Goal: Task Accomplishment & Management: Complete application form

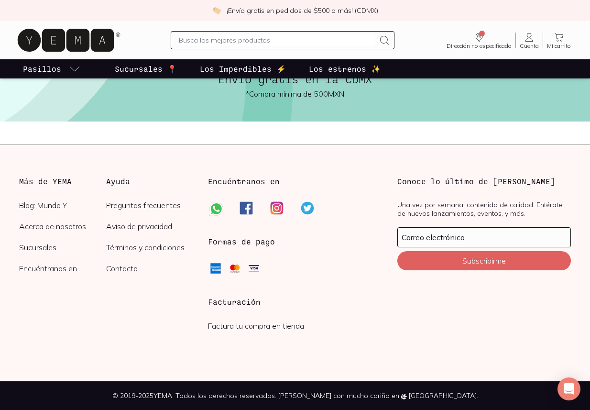
click at [226, 304] on h3 "Facturación" at bounding box center [295, 301] width 174 height 11
click at [260, 324] on link "Factura tu compra en tienda" at bounding box center [256, 326] width 96 height 10
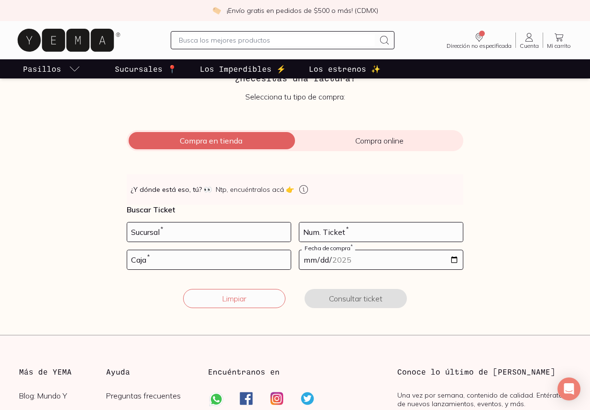
scroll to position [71, 0]
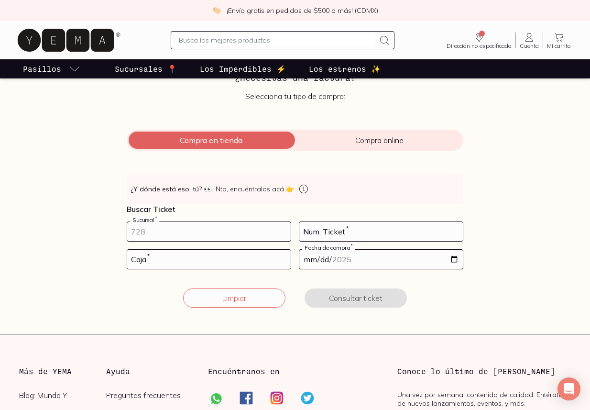
click at [189, 228] on input "number" at bounding box center [209, 231] width 164 height 19
type input "-4"
type input "10002"
click at [371, 223] on input "number" at bounding box center [381, 231] width 164 height 19
type input "8"
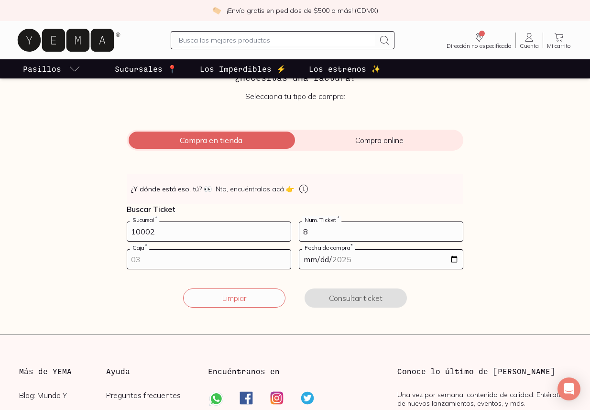
click at [195, 259] on input "number" at bounding box center [209, 259] width 164 height 19
type input "01"
click at [403, 259] on input "date" at bounding box center [381, 259] width 164 height 19
click at [458, 256] on input "date" at bounding box center [381, 259] width 164 height 19
type input "[DATE]"
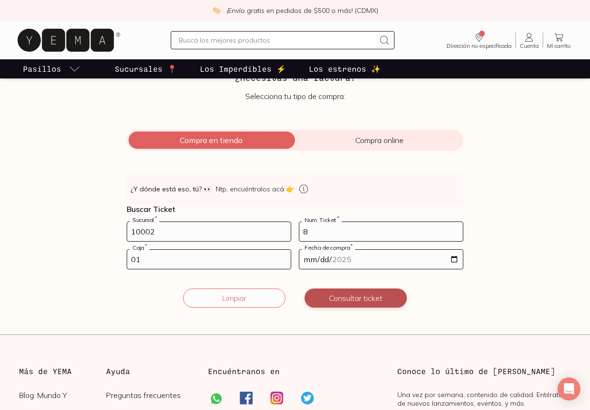
click at [367, 299] on button "Consultar ticket" at bounding box center [356, 297] width 102 height 19
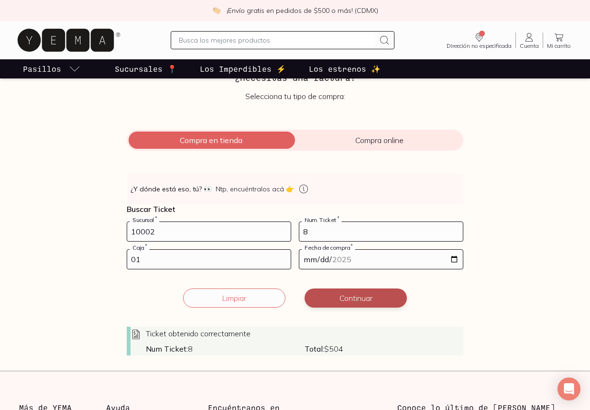
click at [373, 300] on button "Continuar" at bounding box center [356, 297] width 102 height 19
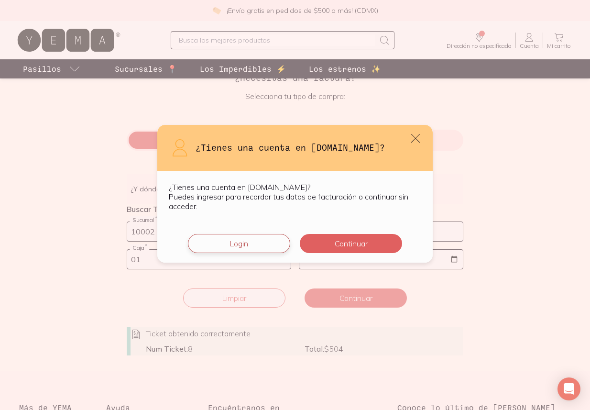
click at [248, 244] on button "Login" at bounding box center [239, 243] width 102 height 19
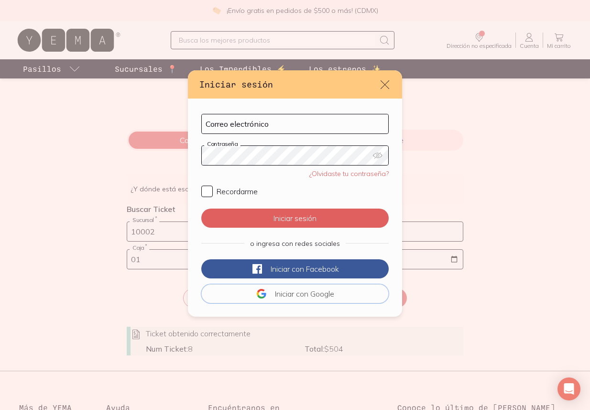
click at [293, 292] on span "Iniciar con" at bounding box center [291, 294] width 33 height 10
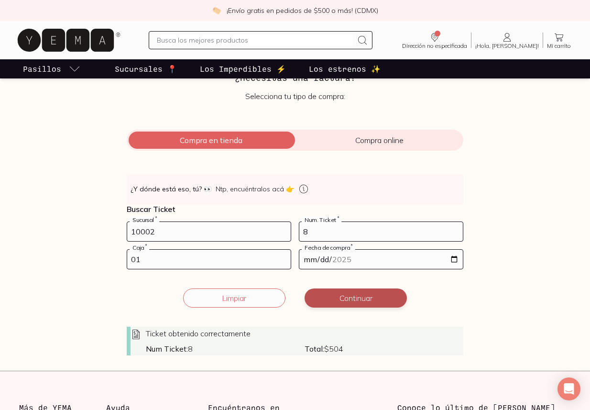
click at [338, 303] on button "Continuar" at bounding box center [356, 297] width 102 height 19
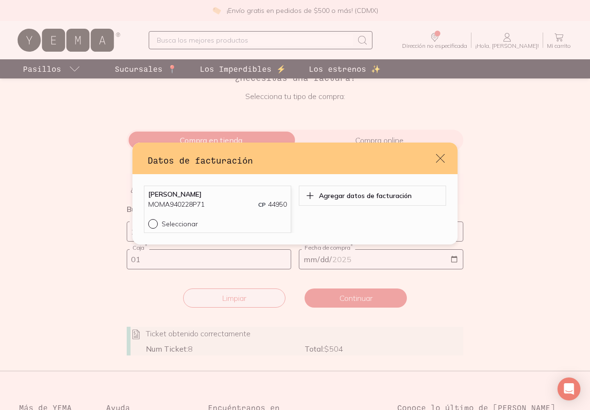
click at [219, 218] on div "[PERSON_NAME] MOMA940228P71 CP 44950" at bounding box center [217, 204] width 139 height 29
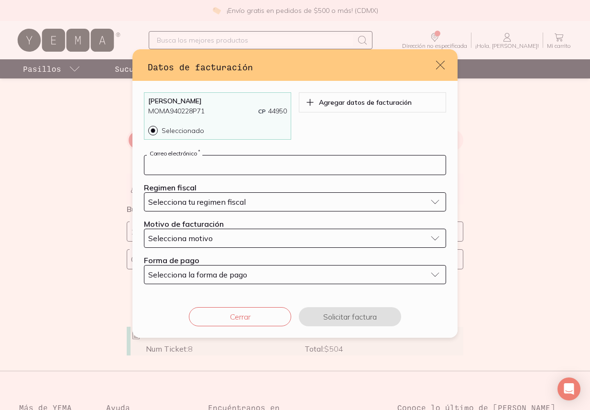
click at [224, 171] on input "default" at bounding box center [294, 164] width 301 height 19
type input "[DOMAIN_NAME][EMAIL_ADDRESS][DOMAIN_NAME]"
click at [214, 198] on span "Selecciona tu regimen fiscal" at bounding box center [197, 202] width 98 height 10
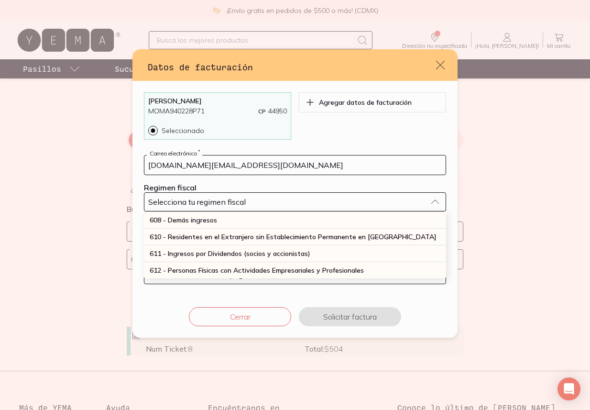
scroll to position [251, 0]
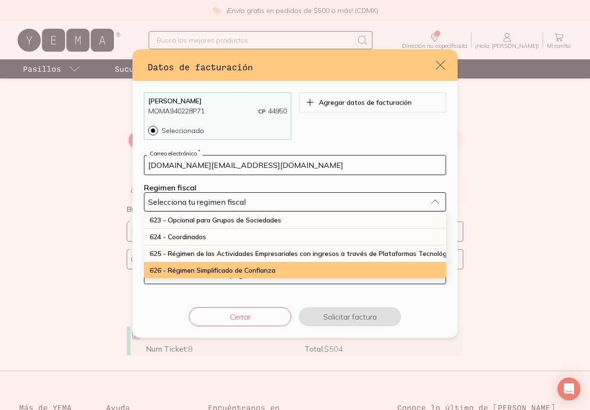
click at [216, 265] on div "626 - Régimen Simplificado de Confianza" at bounding box center [295, 270] width 302 height 16
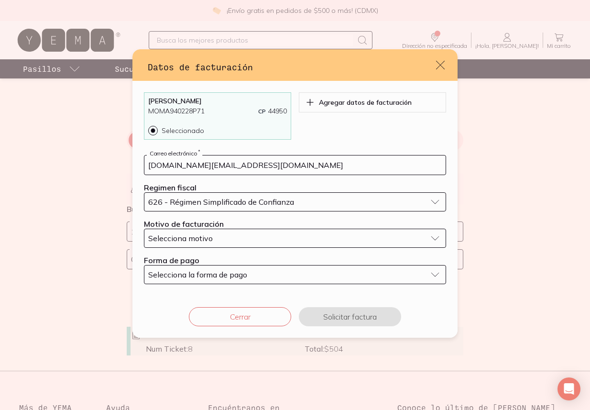
click at [211, 238] on span "Selecciona motivo" at bounding box center [180, 238] width 65 height 10
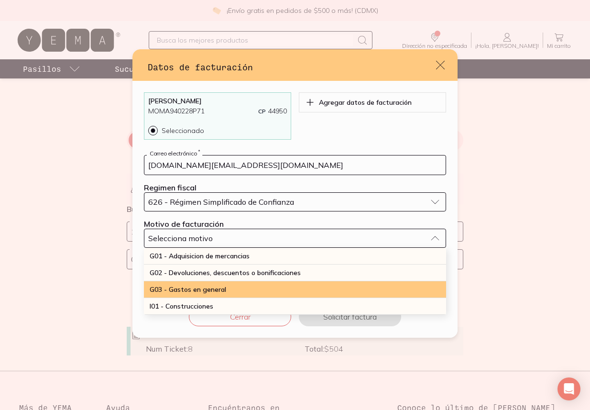
click at [209, 286] on span "G03 - Gastos en general" at bounding box center [188, 289] width 77 height 9
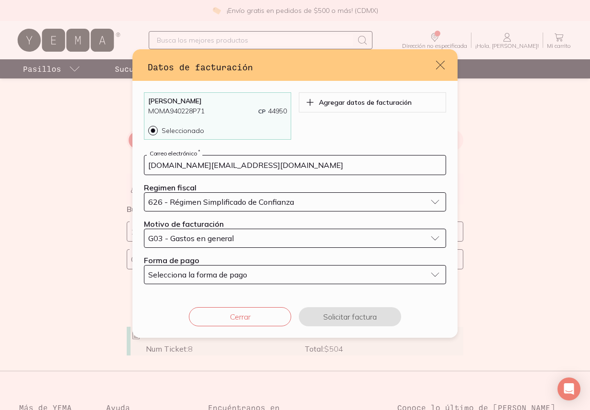
click at [203, 276] on span "Selecciona la forma de pago" at bounding box center [197, 275] width 99 height 10
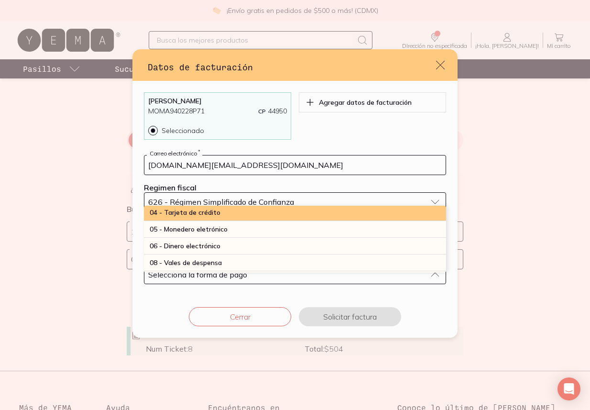
scroll to position [50, 0]
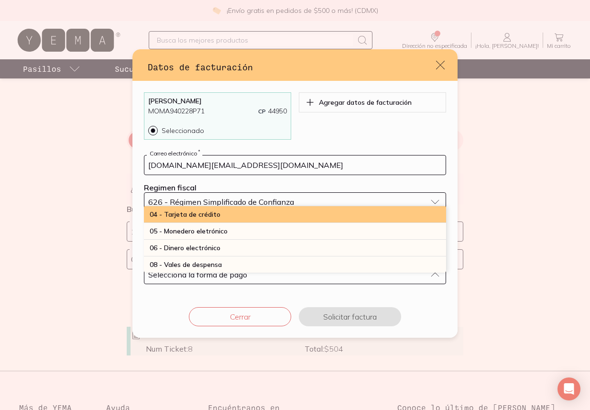
click at [241, 218] on div "04 - Tarjeta de crédito" at bounding box center [295, 214] width 302 height 17
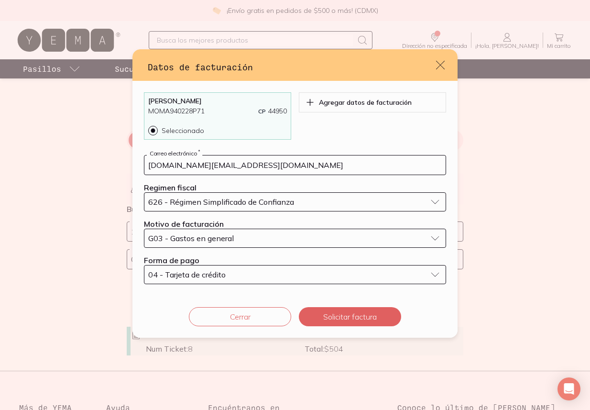
click at [282, 275] on div "04 - Tarjeta de crédito" at bounding box center [287, 275] width 278 height 8
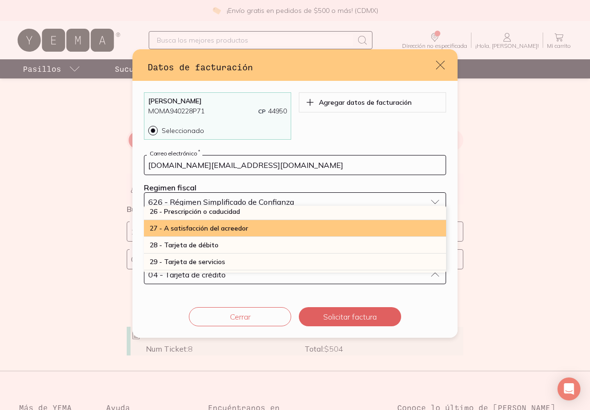
scroll to position [253, 0]
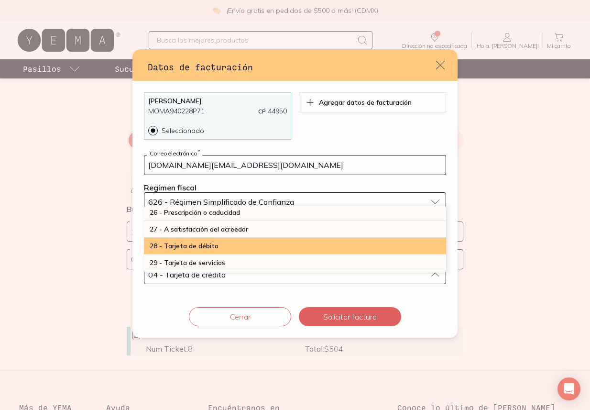
click at [244, 242] on div "28 - Tarjeta de débito" at bounding box center [295, 246] width 302 height 17
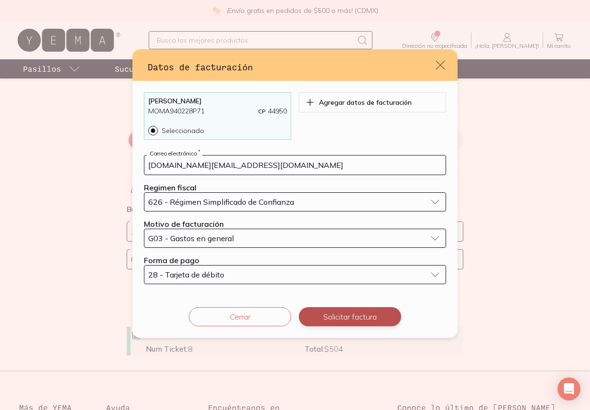
click at [331, 313] on button "Solicitar factura" at bounding box center [350, 316] width 102 height 19
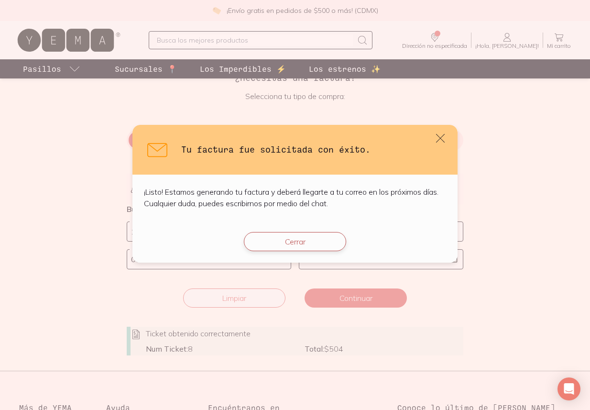
click at [281, 250] on button "Cerrar" at bounding box center [295, 241] width 102 height 19
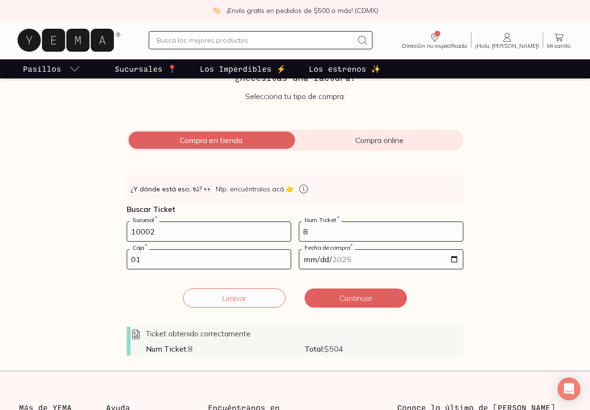
click at [179, 232] on input "10002" at bounding box center [209, 231] width 164 height 19
click at [315, 232] on input "8" at bounding box center [381, 231] width 164 height 19
type input "66"
drag, startPoint x: 163, startPoint y: 258, endPoint x: 171, endPoint y: 256, distance: 7.8
click at [163, 258] on input "01" at bounding box center [209, 259] width 164 height 19
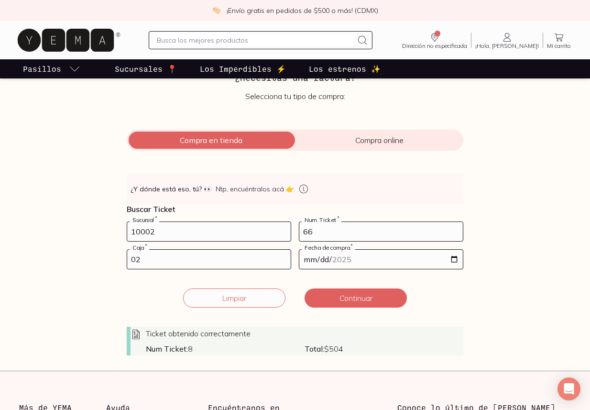
type input "02"
click at [454, 259] on input "[DATE]" at bounding box center [381, 259] width 164 height 19
type input "[DATE]"
click at [354, 301] on button "Continuar" at bounding box center [356, 297] width 102 height 19
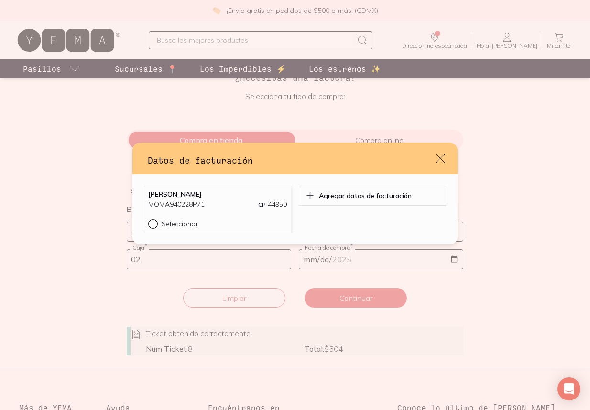
click at [221, 220] on div "Seleccionar" at bounding box center [224, 224] width 125 height 9
click at [156, 219] on input "Seleccionar" at bounding box center [152, 223] width 8 height 8
radio input "true"
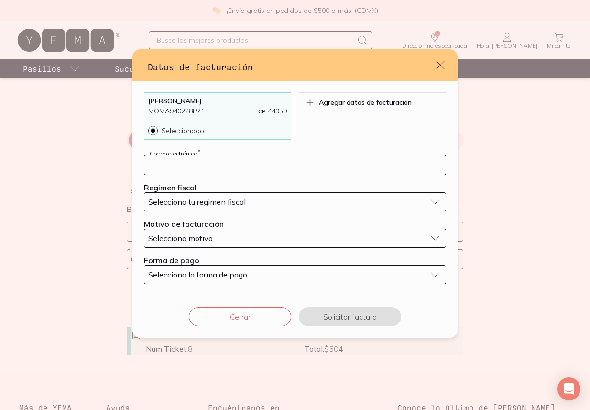
click at [232, 172] on input "default" at bounding box center [294, 164] width 301 height 19
type input "[DOMAIN_NAME][EMAIL_ADDRESS][DOMAIN_NAME]"
click at [206, 202] on span "Selecciona tu regimen fiscal" at bounding box center [197, 202] width 98 height 10
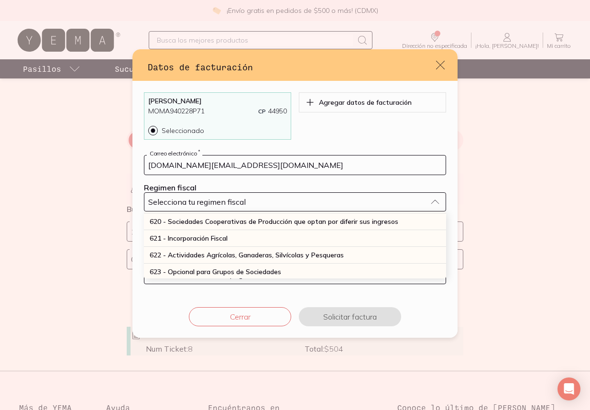
scroll to position [251, 0]
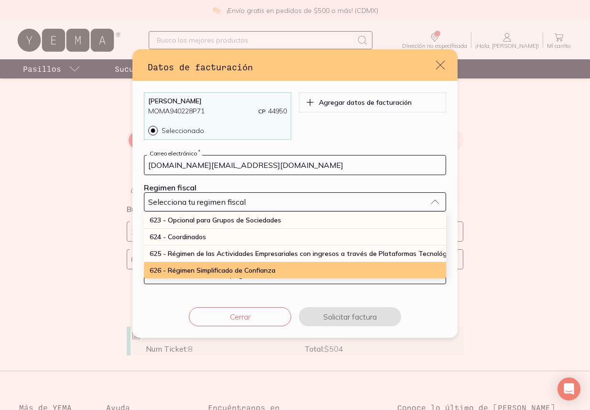
click at [225, 267] on div "626 - Régimen Simplificado de Confianza" at bounding box center [295, 270] width 302 height 16
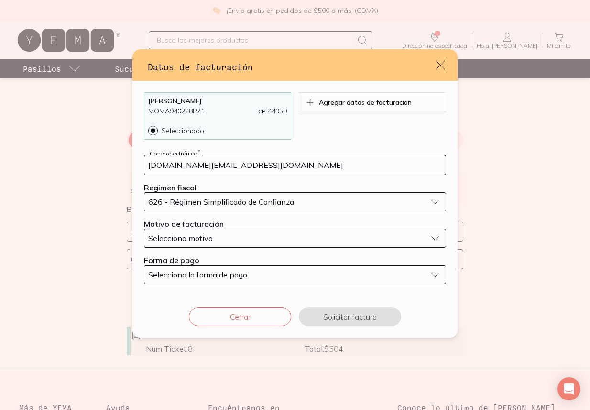
click at [211, 237] on span "Selecciona motivo" at bounding box center [180, 238] width 65 height 10
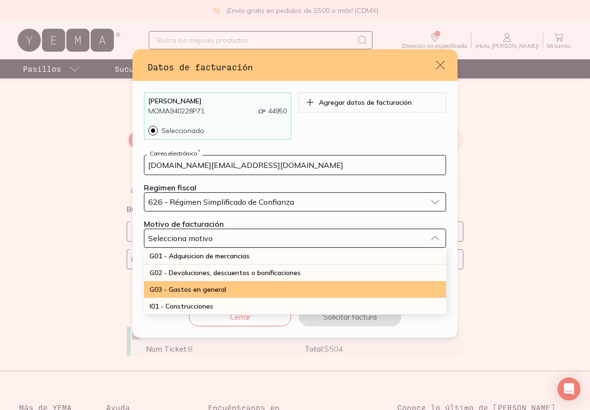
click at [216, 287] on span "G03 - Gastos en general" at bounding box center [188, 289] width 77 height 9
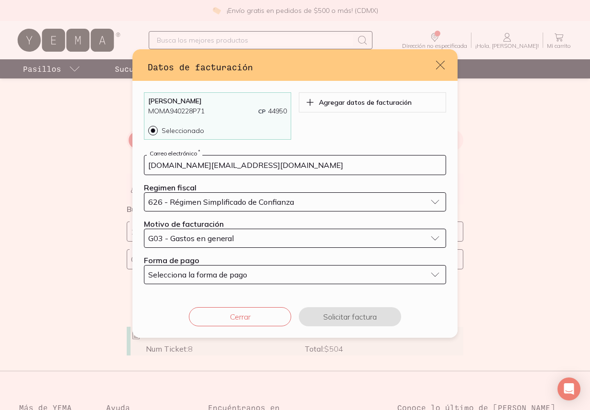
click at [226, 274] on span "Selecciona la forma de pago" at bounding box center [197, 275] width 99 height 10
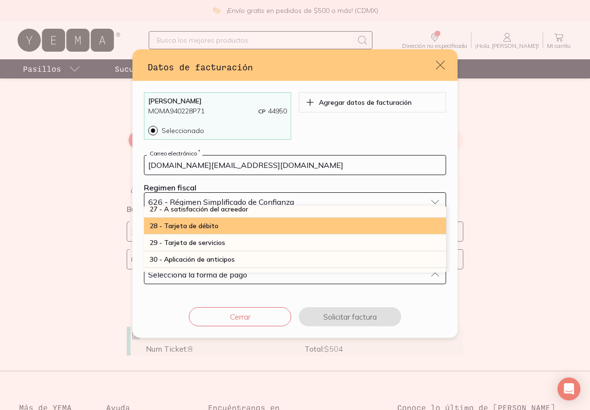
scroll to position [268, 0]
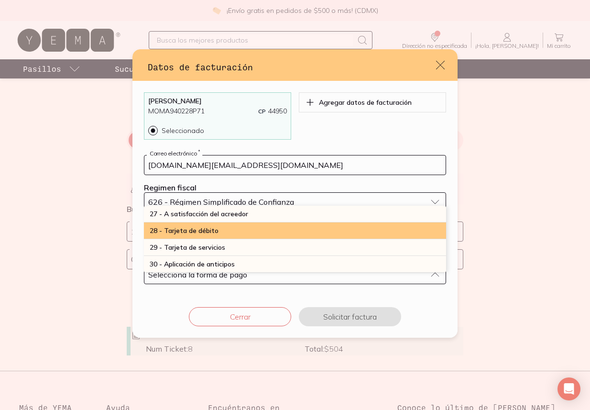
click at [221, 228] on div "28 - Tarjeta de débito" at bounding box center [295, 230] width 302 height 17
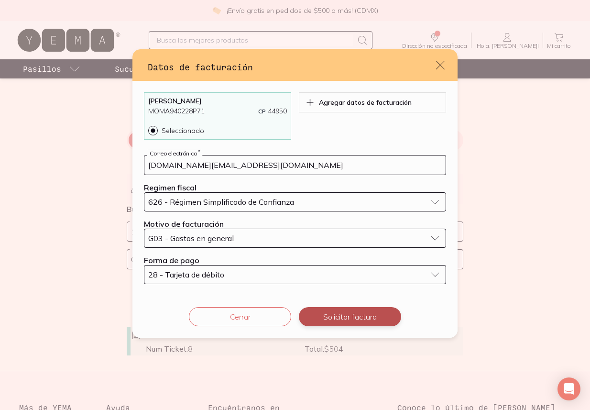
click at [332, 314] on button "Solicitar factura" at bounding box center [350, 316] width 102 height 19
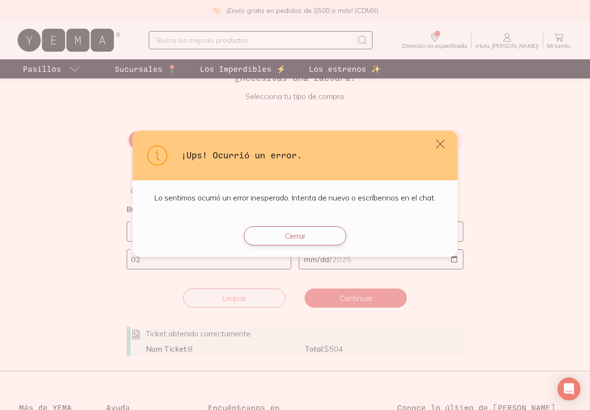
click at [314, 232] on button "Cerrar" at bounding box center [295, 235] width 102 height 19
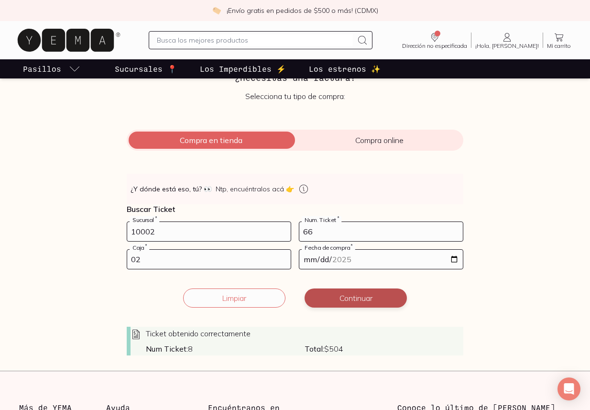
click at [355, 302] on button "Continuar" at bounding box center [356, 297] width 102 height 19
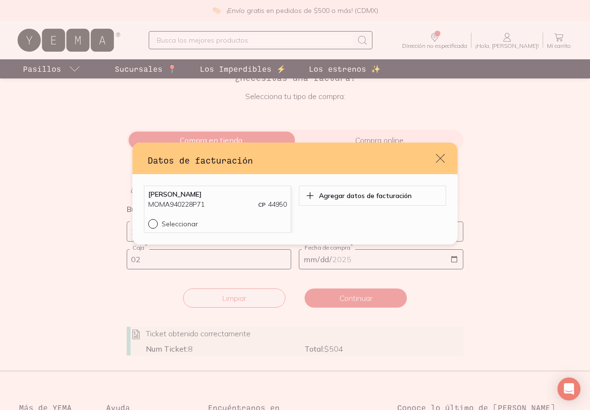
click at [243, 222] on div "Seleccionar" at bounding box center [224, 224] width 125 height 9
click at [156, 222] on input "Seleccionar" at bounding box center [152, 223] width 8 height 8
radio input "true"
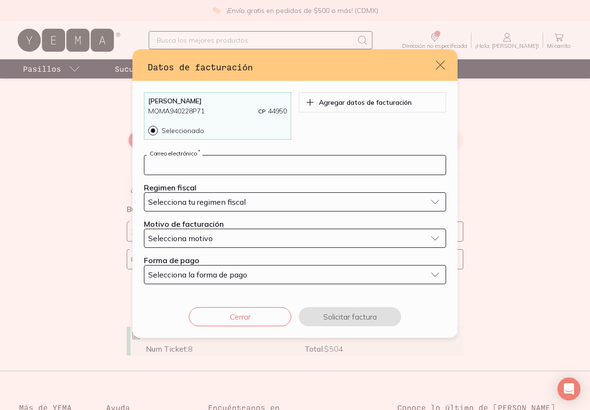
click at [298, 167] on input "default" at bounding box center [294, 164] width 301 height 19
type input "[DOMAIN_NAME][EMAIL_ADDRESS][DOMAIN_NAME]"
click at [278, 206] on div "Selecciona tu regimen fiscal" at bounding box center [287, 202] width 278 height 10
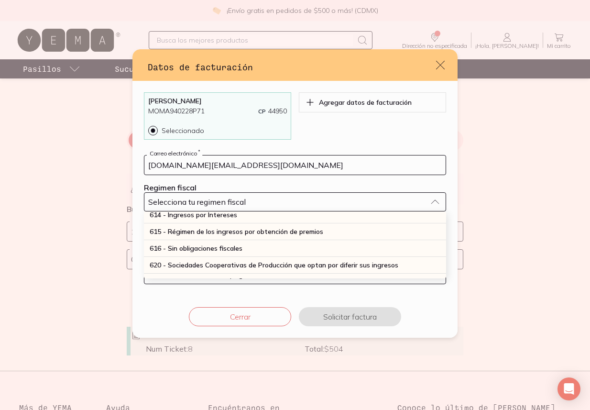
scroll to position [251, 0]
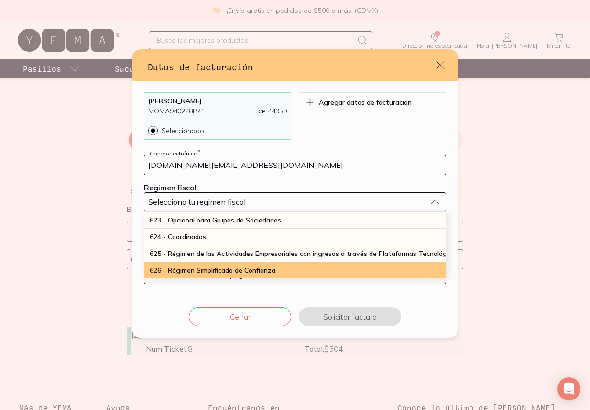
click at [251, 267] on span "626 - Régimen Simplificado de Confianza" at bounding box center [213, 270] width 126 height 9
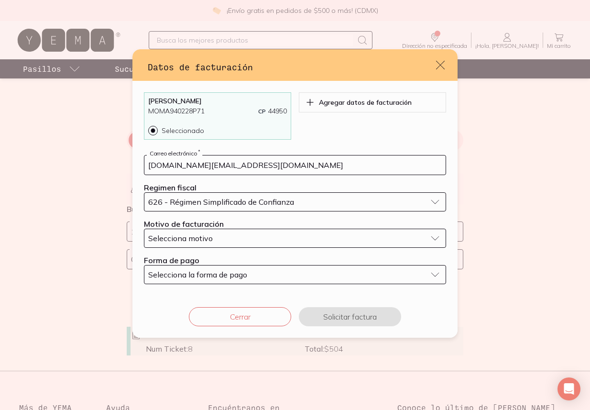
click at [253, 239] on div "Selecciona motivo" at bounding box center [287, 238] width 278 height 10
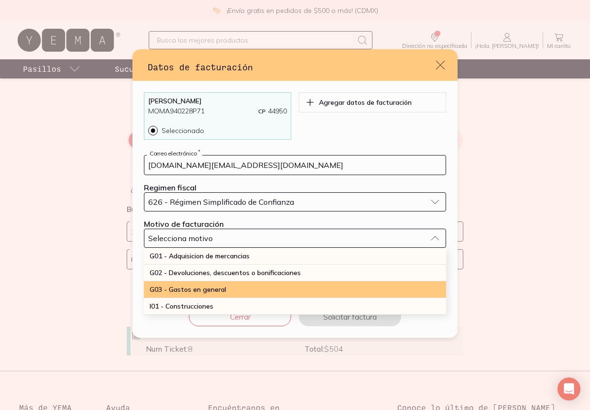
click at [243, 293] on div "G03 - Gastos en general" at bounding box center [295, 289] width 302 height 17
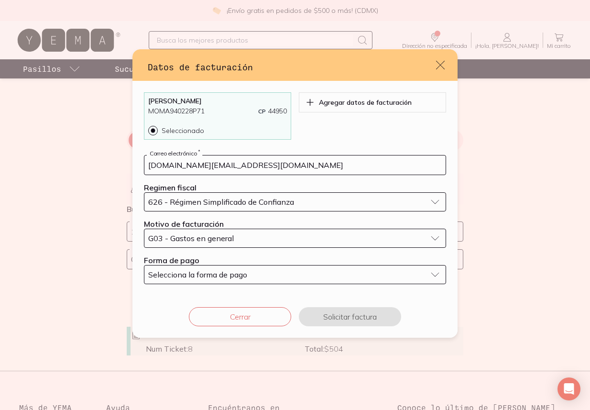
click at [249, 271] on div "Selecciona la forma de pago" at bounding box center [287, 275] width 278 height 10
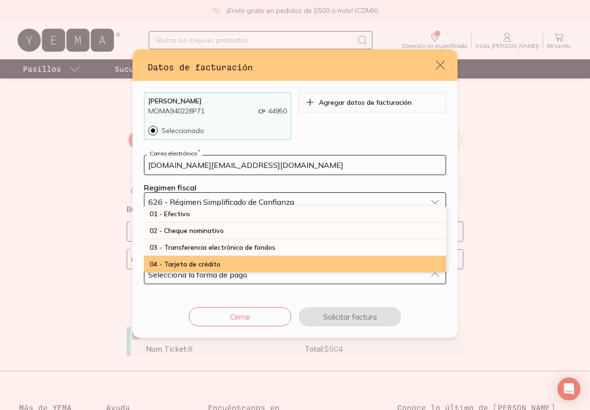
click at [253, 262] on div "04 - Tarjeta de crédito" at bounding box center [295, 264] width 302 height 17
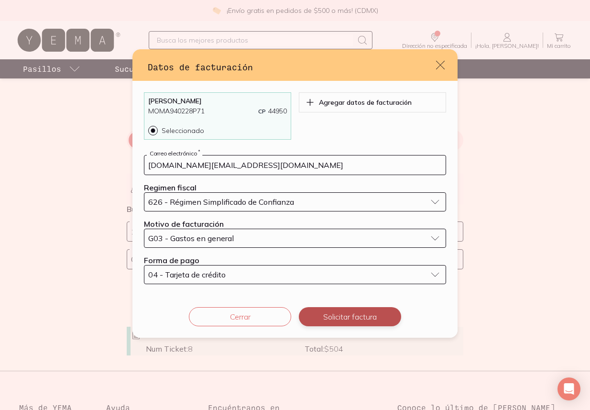
click at [342, 316] on button "Solicitar factura" at bounding box center [350, 316] width 102 height 19
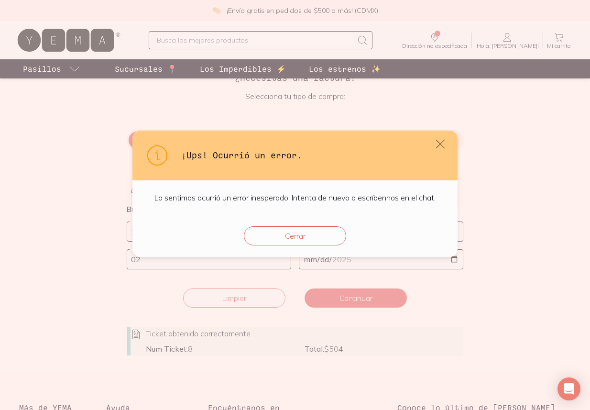
click at [286, 242] on button "Cerrar" at bounding box center [295, 235] width 102 height 19
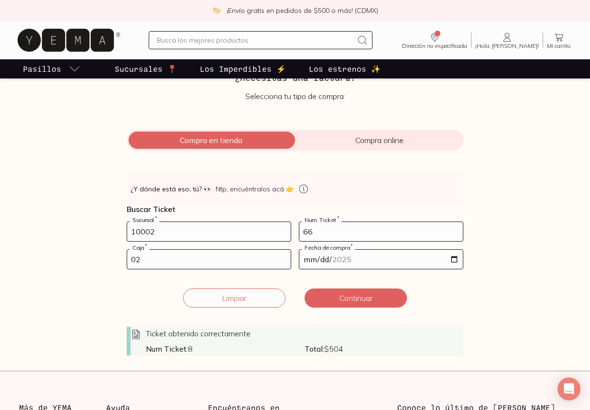
drag, startPoint x: 331, startPoint y: 232, endPoint x: 215, endPoint y: 218, distance: 117.2
click at [259, 225] on form "10002 Sucursal * 66 Num. Ticket * 02 Caja * [DATE] Fecha de compra * Ticket obt…" at bounding box center [295, 288] width 337 height 134
type input "29"
click at [156, 261] on input "02" at bounding box center [209, 259] width 164 height 19
type input "01"
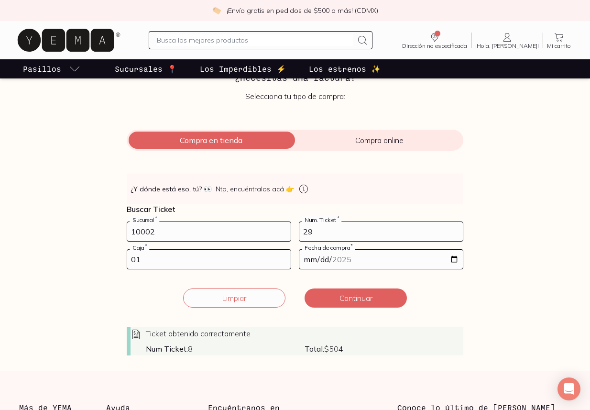
click at [432, 222] on input "29" at bounding box center [381, 231] width 164 height 19
click at [454, 262] on input "[DATE]" at bounding box center [381, 259] width 164 height 19
type input "[DATE]"
click at [361, 301] on button "Continuar" at bounding box center [356, 297] width 102 height 19
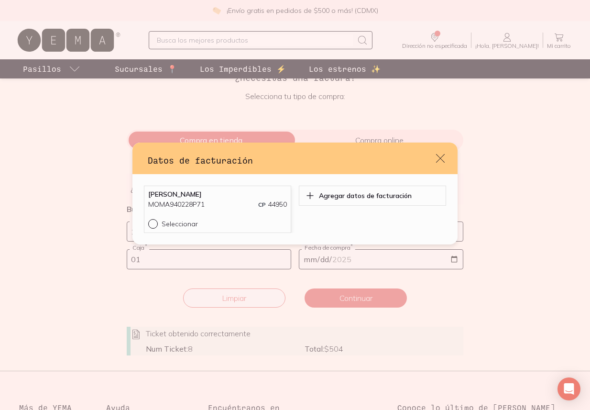
click at [228, 217] on div "[PERSON_NAME] MOMA940228P71 CP 44950" at bounding box center [217, 204] width 139 height 29
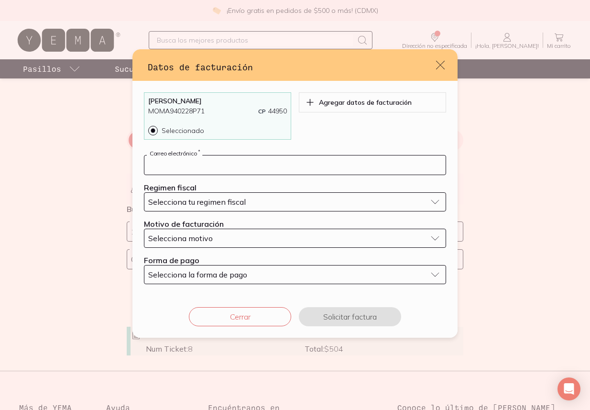
click at [248, 161] on input "default" at bounding box center [294, 164] width 301 height 19
type input "[DOMAIN_NAME][EMAIL_ADDRESS][DOMAIN_NAME]"
drag, startPoint x: 247, startPoint y: 194, endPoint x: 264, endPoint y: 202, distance: 18.2
click at [247, 194] on button "Selecciona tu regimen fiscal" at bounding box center [295, 201] width 302 height 19
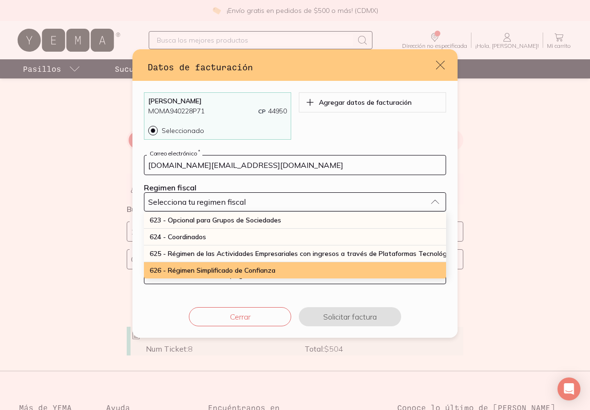
click at [254, 269] on span "626 - Régimen Simplificado de Confianza" at bounding box center [213, 270] width 126 height 9
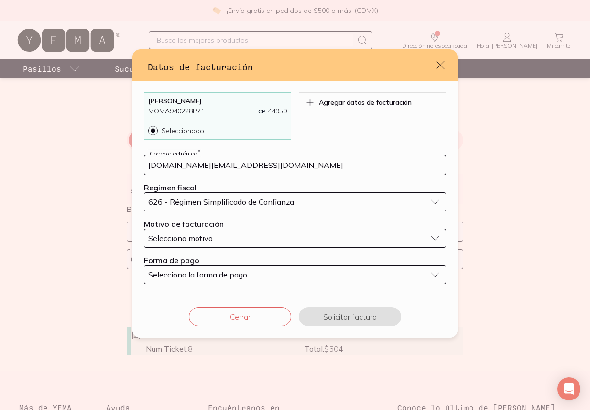
click at [232, 235] on div "Selecciona motivo" at bounding box center [287, 238] width 278 height 10
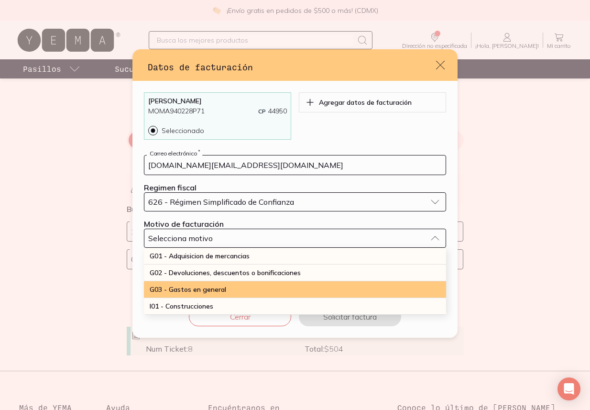
drag, startPoint x: 237, startPoint y: 289, endPoint x: 246, endPoint y: 283, distance: 11.4
click at [237, 289] on div "G03 - Gastos en general" at bounding box center [295, 289] width 302 height 17
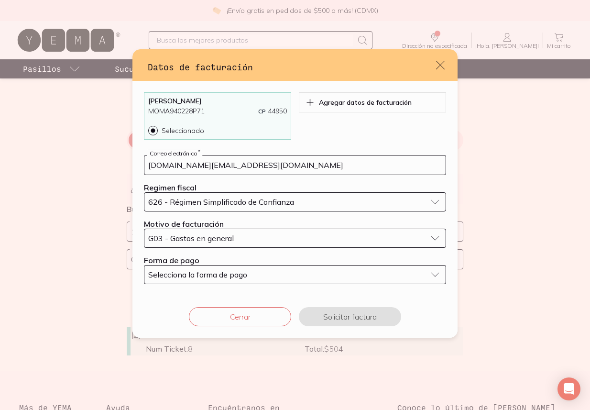
click at [276, 271] on div "Selecciona la forma de pago" at bounding box center [287, 275] width 278 height 10
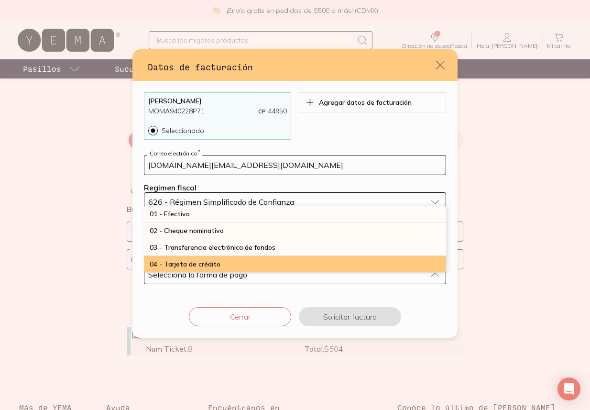
click at [249, 263] on div "04 - Tarjeta de crédito" at bounding box center [295, 264] width 302 height 17
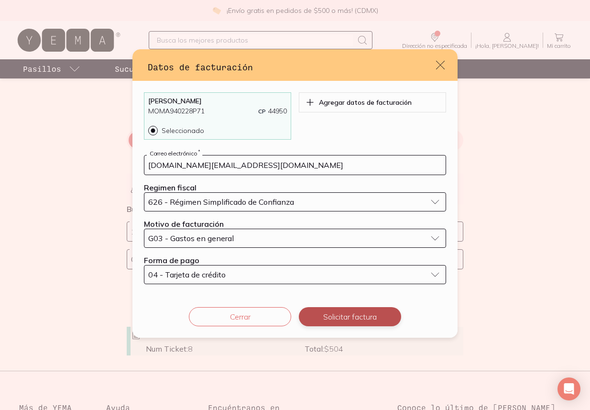
click at [334, 316] on button "Solicitar factura" at bounding box center [350, 316] width 102 height 19
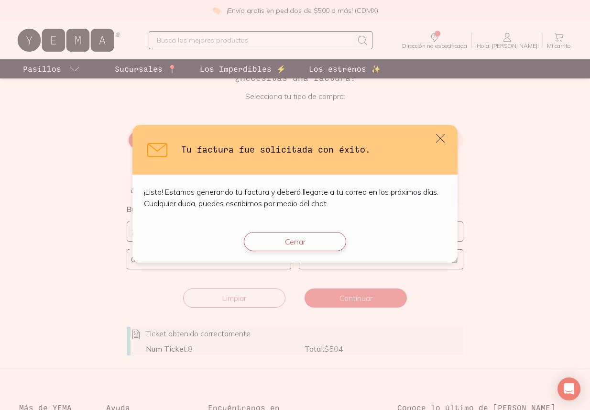
click at [300, 243] on button "Cerrar" at bounding box center [295, 241] width 102 height 19
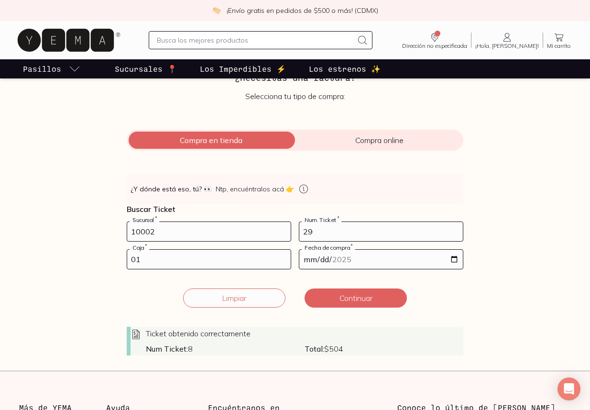
drag, startPoint x: 323, startPoint y: 234, endPoint x: 220, endPoint y: 196, distance: 110.2
click at [256, 209] on div "👀 ¿Y dónde está eso, tú? 👀 Ntp, encuéntralos acá 👉 Buscar Ticket 10002 Sucursal…" at bounding box center [295, 265] width 337 height 182
type input "34"
click at [456, 261] on input "[DATE]" at bounding box center [381, 259] width 164 height 19
type input "[DATE]"
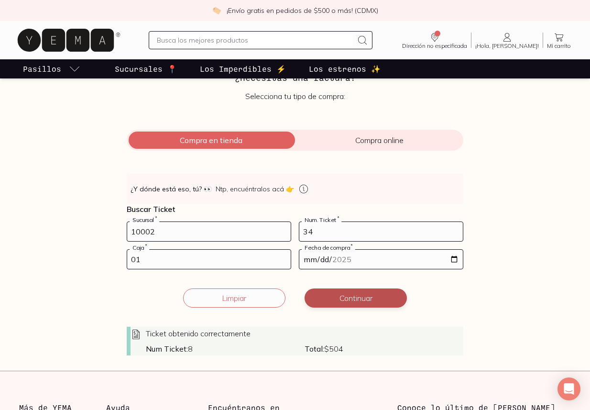
click at [358, 298] on button "Continuar" at bounding box center [356, 297] width 102 height 19
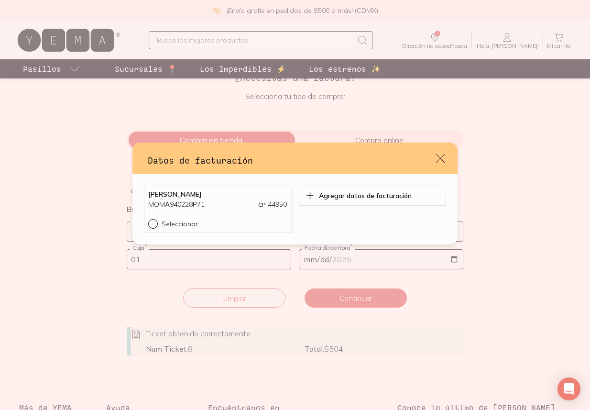
click at [197, 223] on div "Seleccionar" at bounding box center [224, 224] width 125 height 9
click at [156, 223] on input "Seleccionar" at bounding box center [152, 223] width 8 height 8
radio input "true"
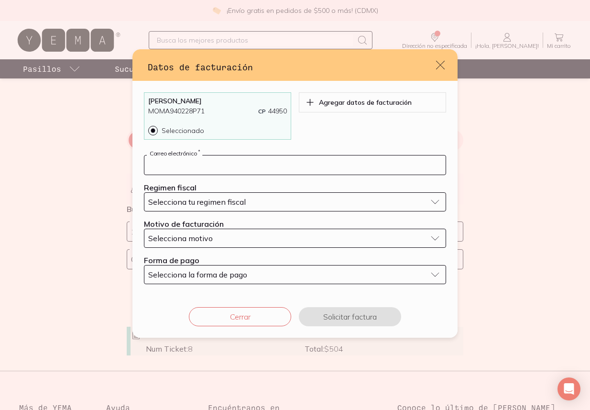
click at [263, 163] on input "default" at bounding box center [294, 164] width 301 height 19
type input "[DOMAIN_NAME][EMAIL_ADDRESS][DOMAIN_NAME]"
click at [273, 202] on div "Selecciona tu regimen fiscal" at bounding box center [287, 202] width 278 height 10
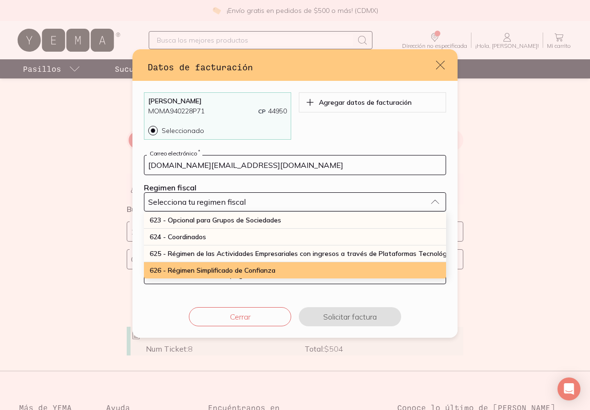
drag, startPoint x: 251, startPoint y: 269, endPoint x: 254, endPoint y: 264, distance: 5.3
click at [251, 269] on span "626 - Régimen Simplificado de Confianza" at bounding box center [213, 270] width 126 height 9
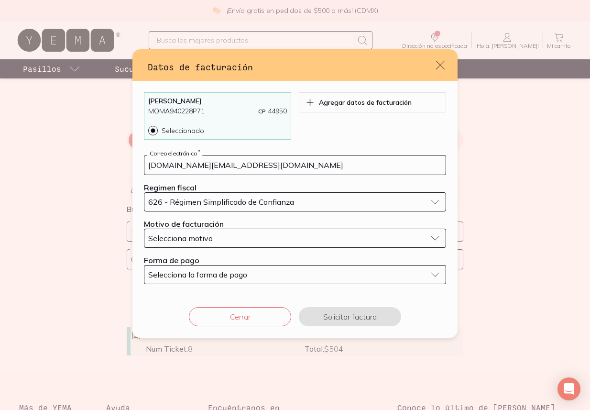
click at [246, 240] on div "Selecciona motivo" at bounding box center [287, 238] width 278 height 10
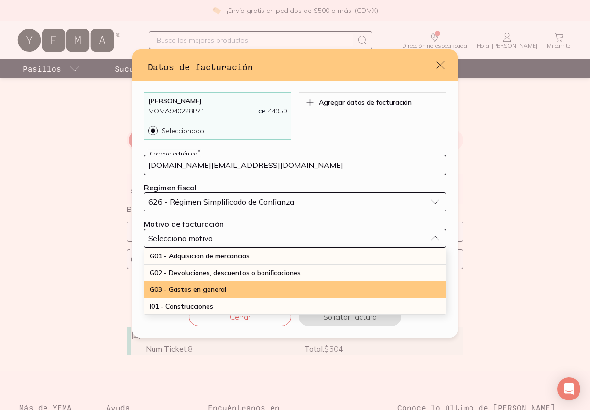
drag, startPoint x: 232, startPoint y: 289, endPoint x: 237, endPoint y: 284, distance: 7.8
click at [232, 289] on div "G03 - Gastos en general" at bounding box center [295, 289] width 302 height 17
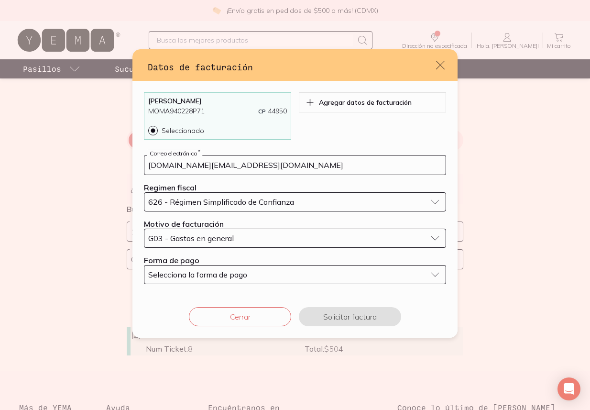
click at [247, 272] on span "Selecciona la forma de pago" at bounding box center [197, 275] width 99 height 10
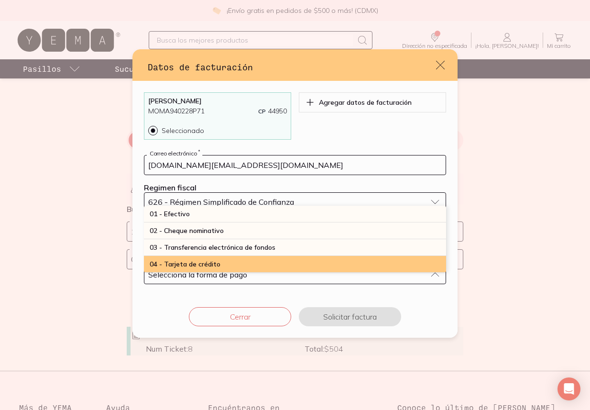
click at [241, 261] on div "04 - Tarjeta de crédito" at bounding box center [295, 264] width 302 height 17
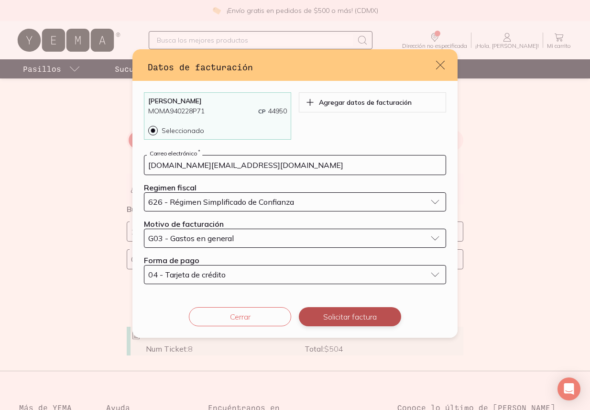
click at [321, 315] on button "Solicitar factura" at bounding box center [350, 316] width 102 height 19
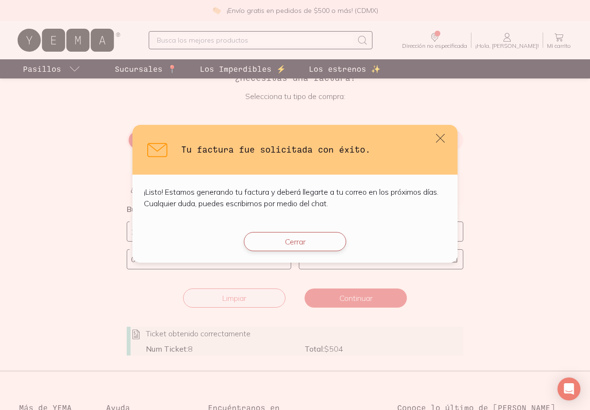
click at [315, 243] on button "Cerrar" at bounding box center [295, 241] width 102 height 19
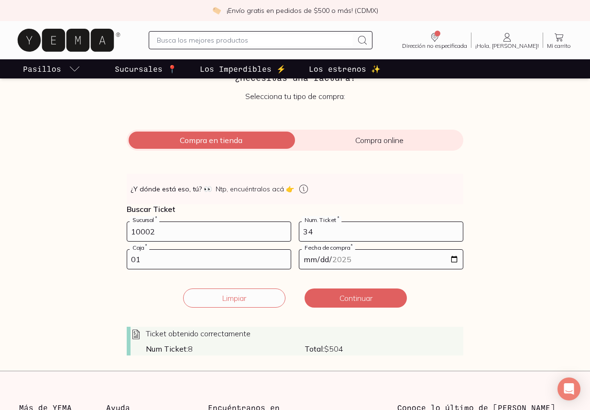
drag, startPoint x: 304, startPoint y: 225, endPoint x: 256, endPoint y: 213, distance: 48.7
click at [265, 217] on div "👀 ¿Y dónde está eso, tú? 👀 Ntp, encuéntralos acá 👉 Buscar Ticket 10002 Sucursal…" at bounding box center [295, 265] width 337 height 182
drag, startPoint x: 313, startPoint y: 234, endPoint x: 227, endPoint y: 205, distance: 90.9
click at [261, 219] on div "👀 ¿Y dónde está eso, tú? 👀 Ntp, encuéntralos acá 👉 Buscar Ticket 10002 Sucursal…" at bounding box center [295, 265] width 337 height 182
type input "44"
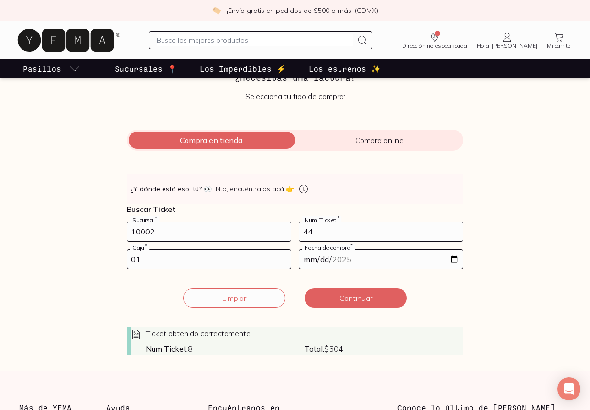
click at [159, 262] on input "01" at bounding box center [209, 259] width 164 height 19
type input "02"
click at [455, 263] on input "[DATE]" at bounding box center [381, 259] width 164 height 19
type input "[DATE]"
click at [358, 299] on button "Continuar" at bounding box center [356, 297] width 102 height 19
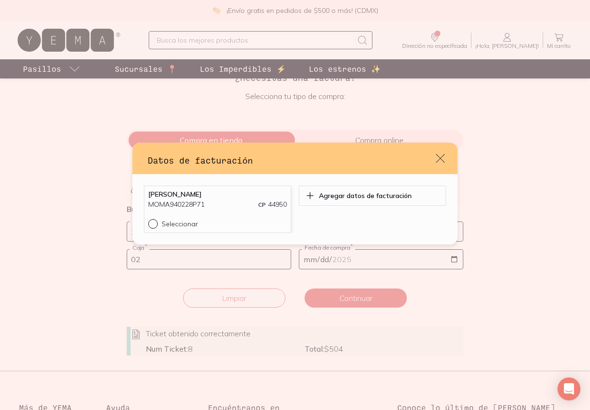
click at [167, 211] on div "[PERSON_NAME] MOMA940228P71 CP 44950" at bounding box center [217, 204] width 139 height 29
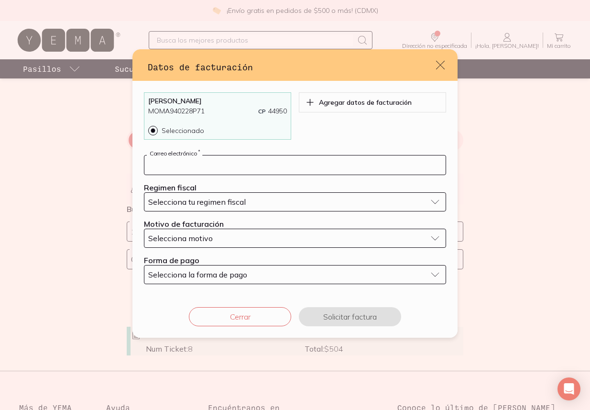
drag, startPoint x: 238, startPoint y: 166, endPoint x: 248, endPoint y: 168, distance: 10.7
click at [237, 168] on input "default" at bounding box center [294, 164] width 301 height 19
type input "[DOMAIN_NAME][EMAIL_ADDRESS][DOMAIN_NAME]"
click at [265, 200] on div "Selecciona tu regimen fiscal" at bounding box center [287, 202] width 278 height 10
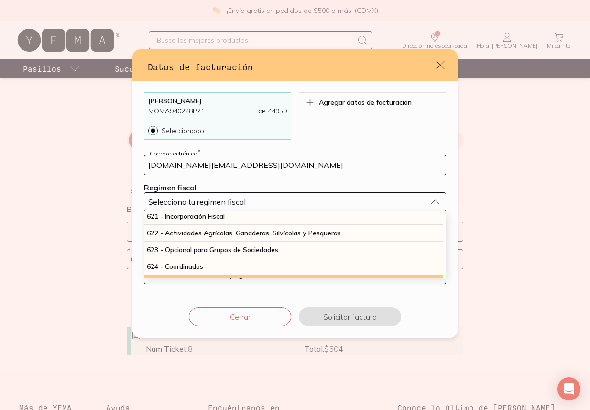
scroll to position [251, 3]
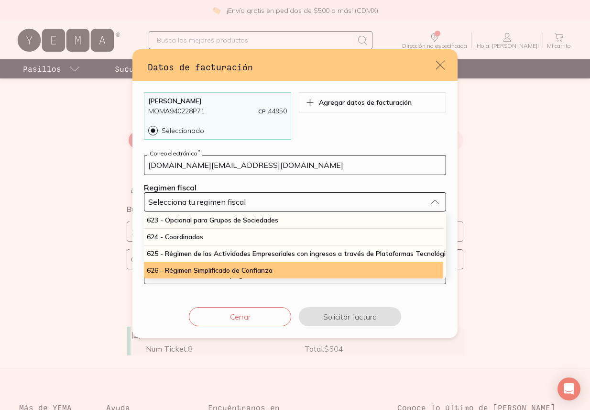
click at [254, 268] on span "626 - Régimen Simplificado de Confianza" at bounding box center [210, 270] width 126 height 9
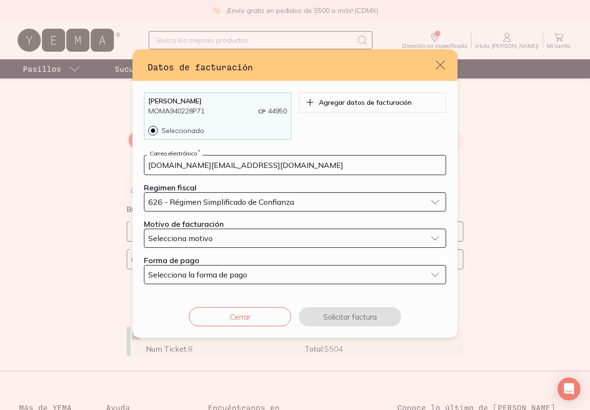
click at [235, 237] on div "Selecciona motivo" at bounding box center [287, 238] width 278 height 10
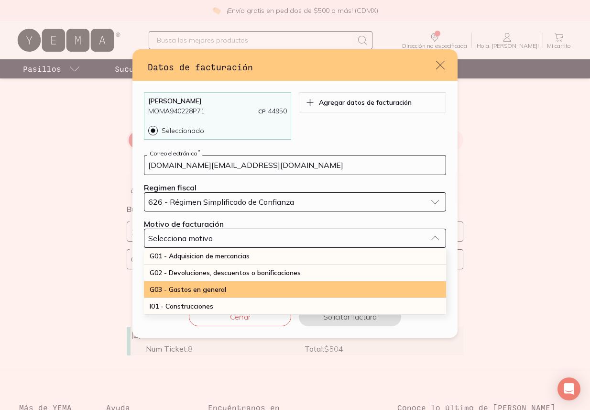
click at [218, 286] on span "G03 - Gastos en general" at bounding box center [188, 289] width 77 height 9
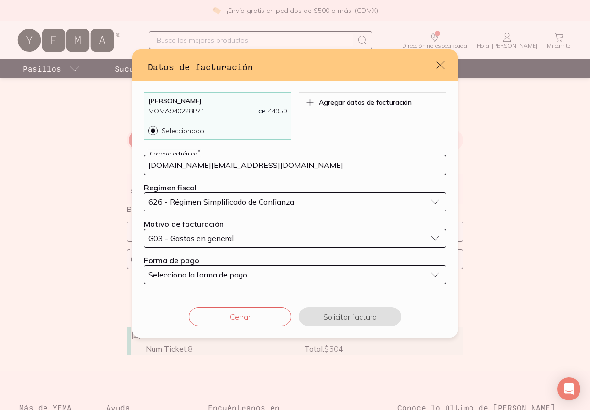
click at [224, 277] on span "Selecciona la forma de pago" at bounding box center [197, 275] width 99 height 10
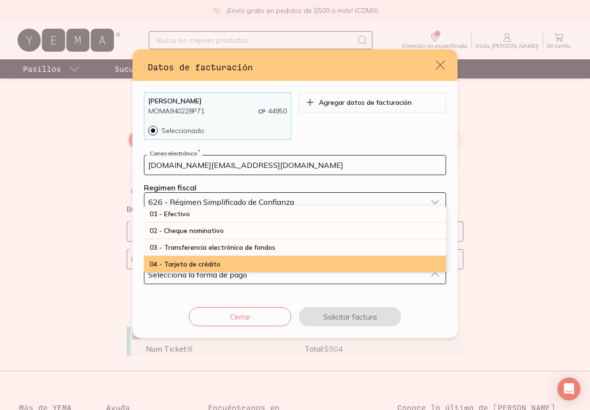
click at [226, 263] on div "04 - Tarjeta de crédito" at bounding box center [295, 264] width 302 height 17
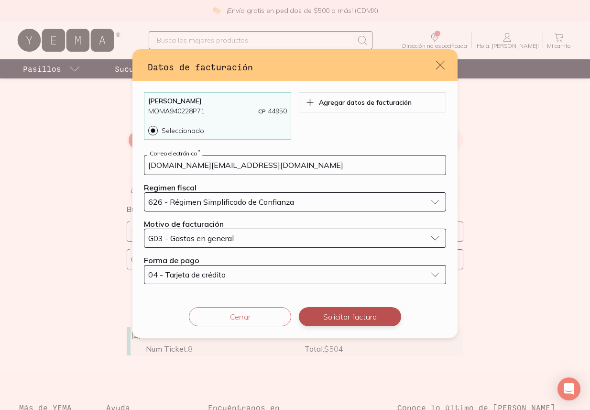
click at [329, 317] on button "Solicitar factura" at bounding box center [350, 316] width 102 height 19
